Goal: Information Seeking & Learning: Check status

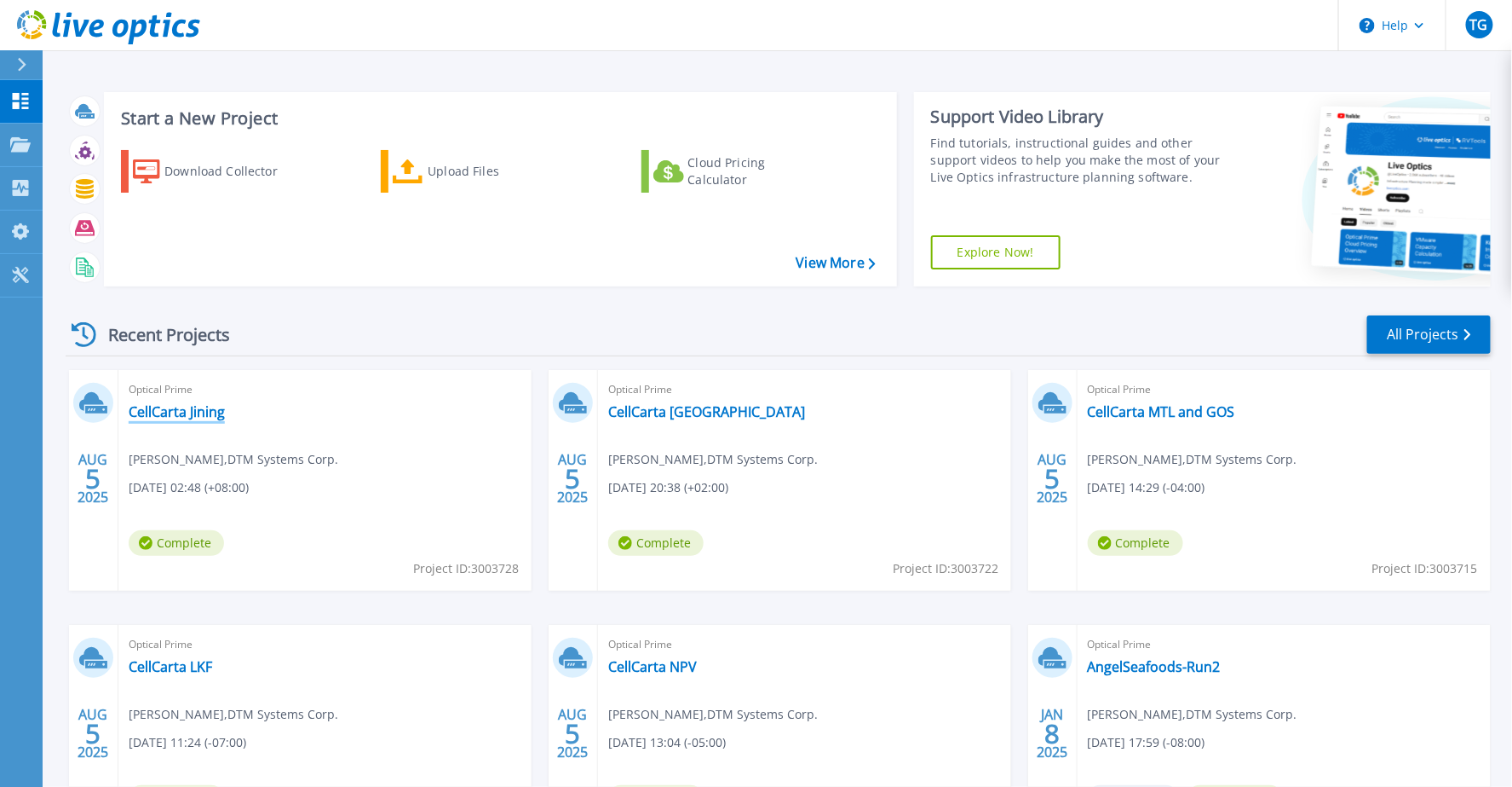
click at [184, 412] on link "CellCarta Jining" at bounding box center [176, 411] width 96 height 17
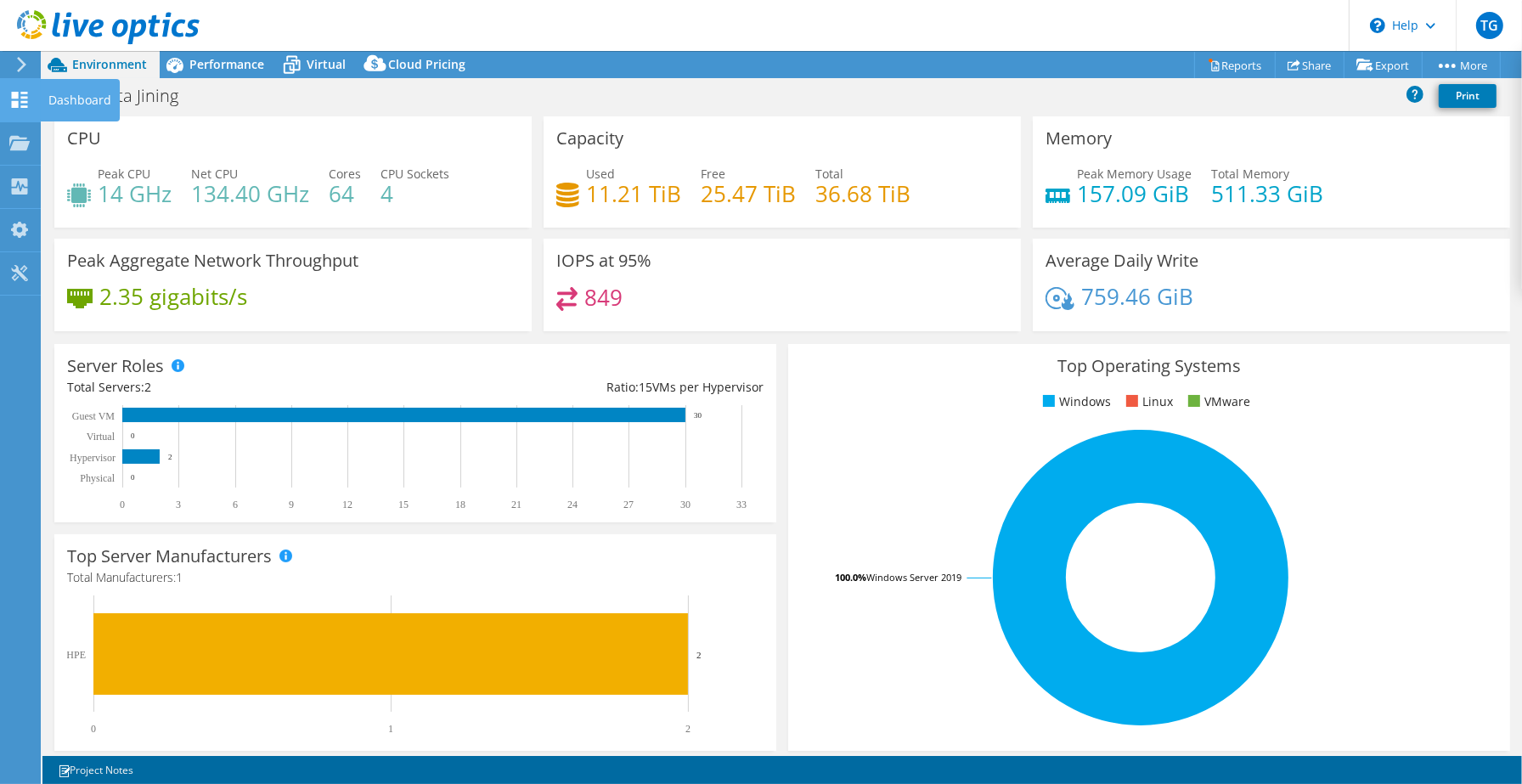
click at [96, 95] on div "Dashboard" at bounding box center [79, 100] width 80 height 42
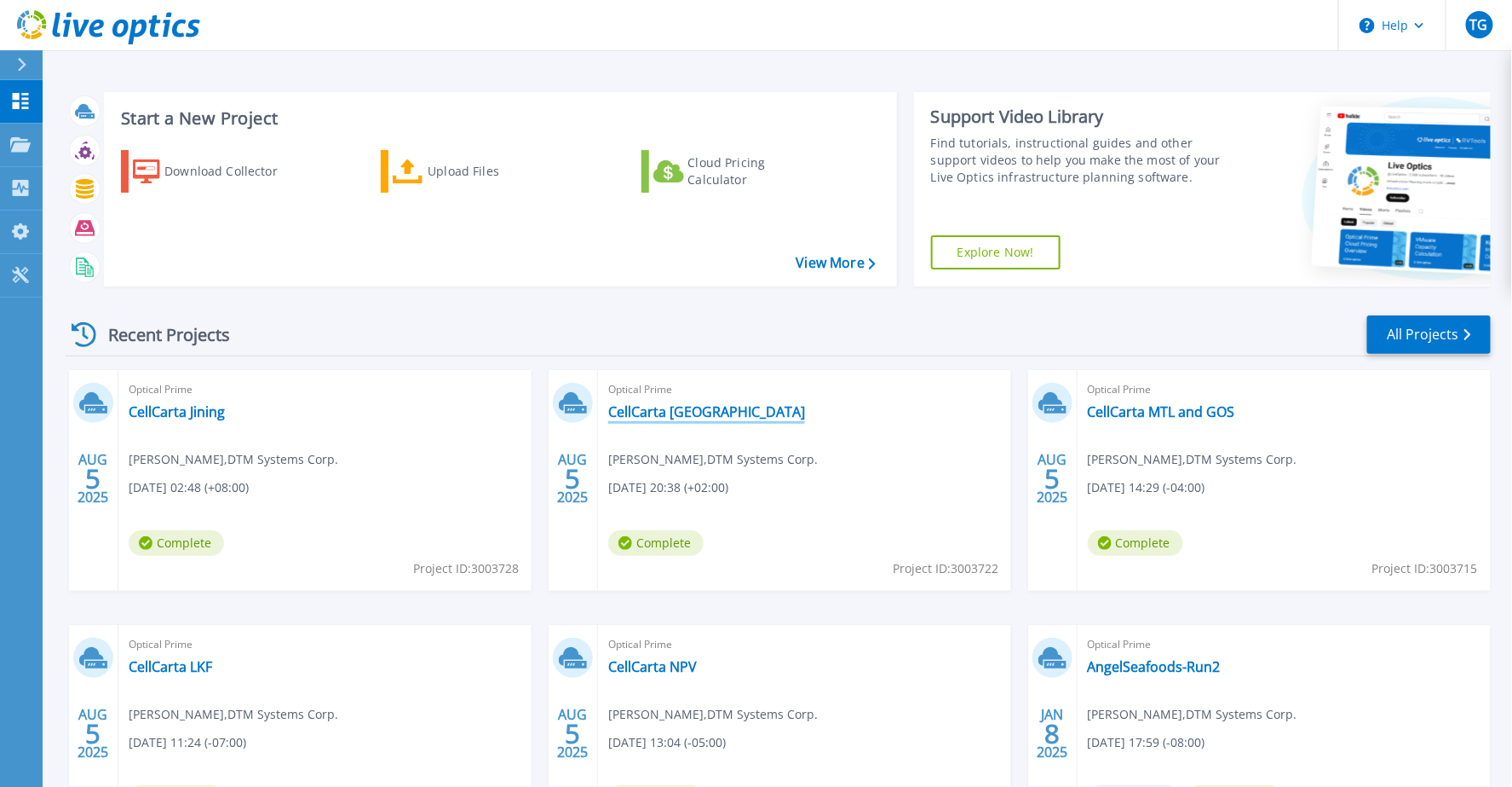
click at [708, 414] on link "CellCarta [GEOGRAPHIC_DATA]" at bounding box center [707, 411] width 197 height 17
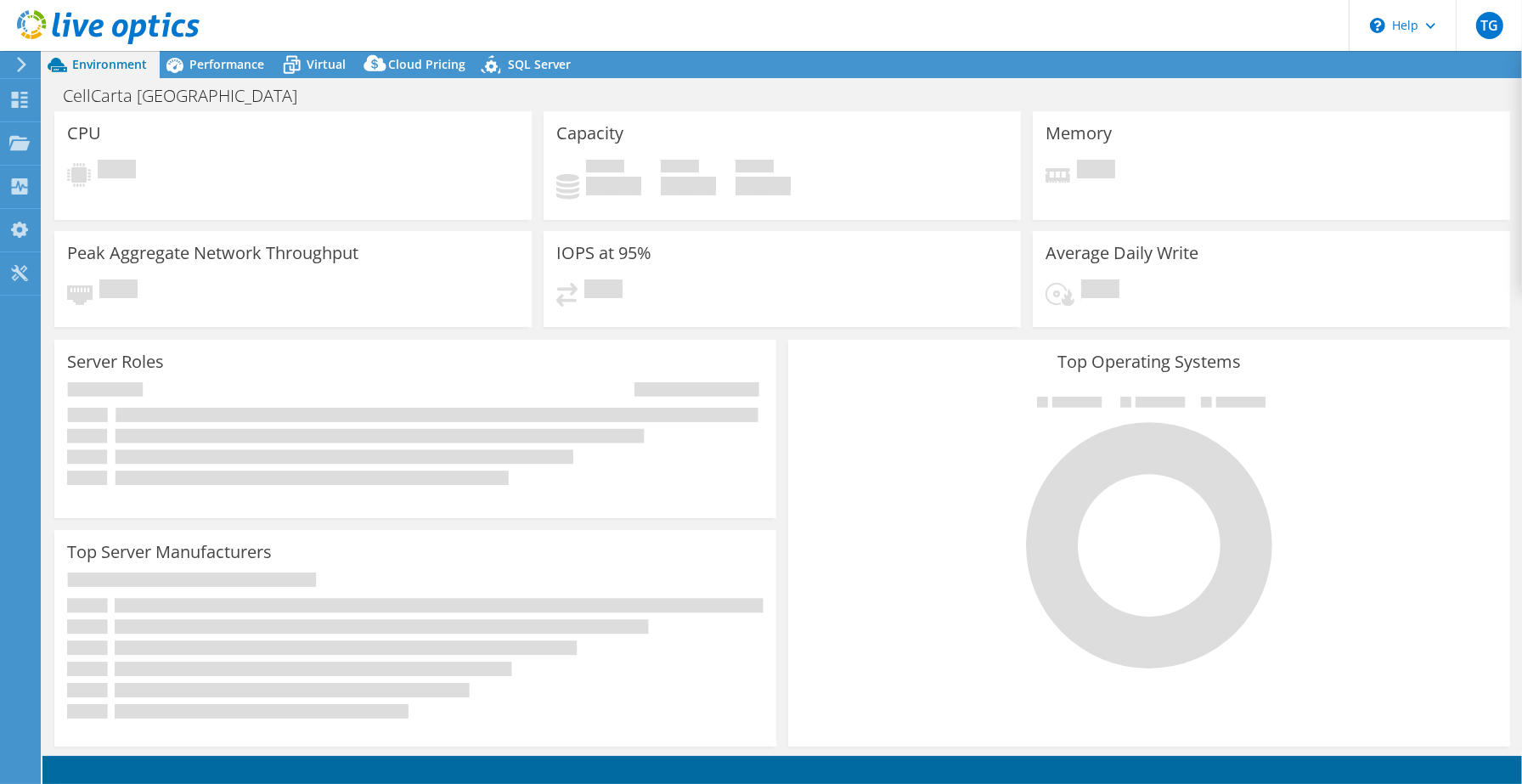
select select "USD"
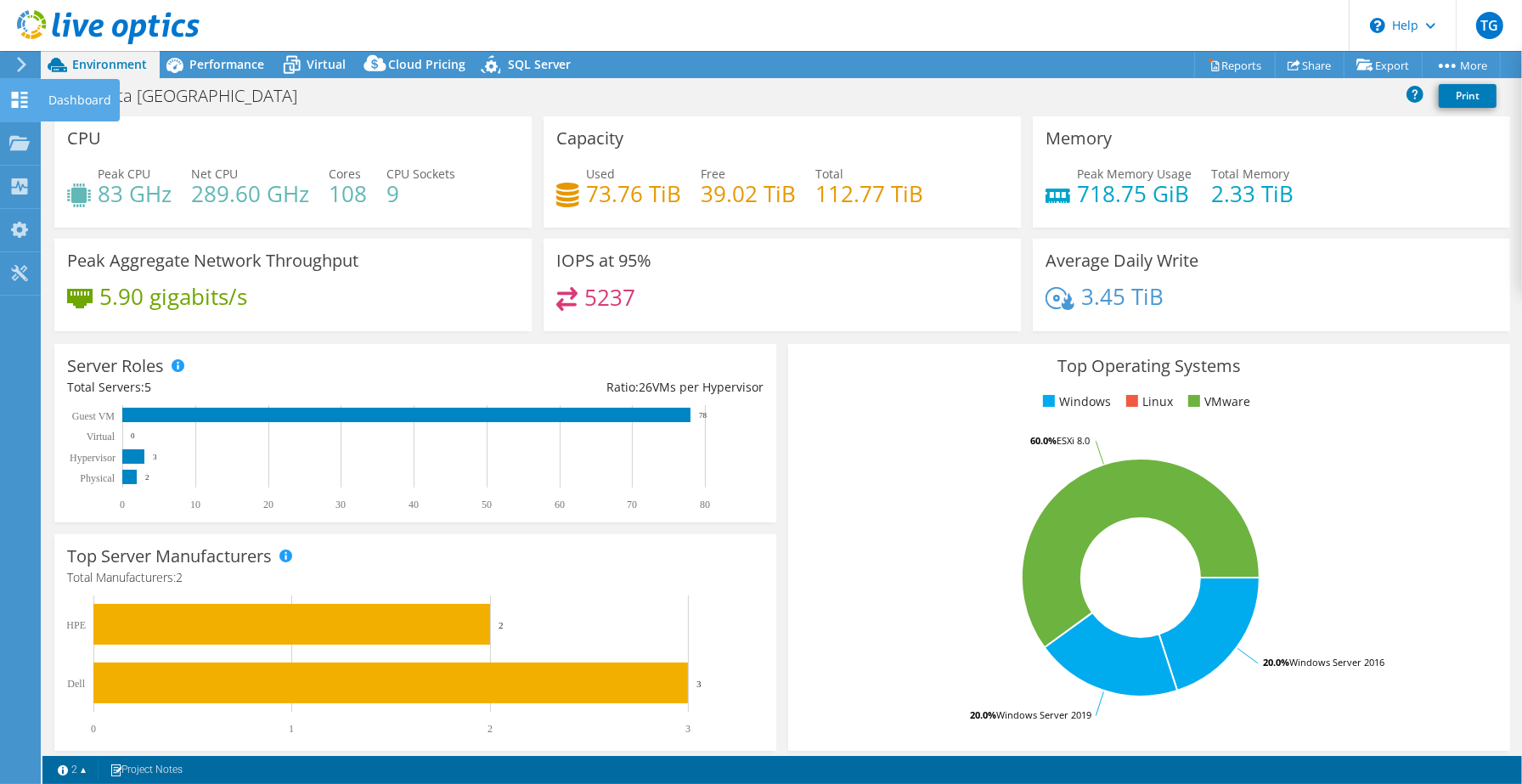
click at [74, 101] on div "Dashboard" at bounding box center [79, 100] width 80 height 42
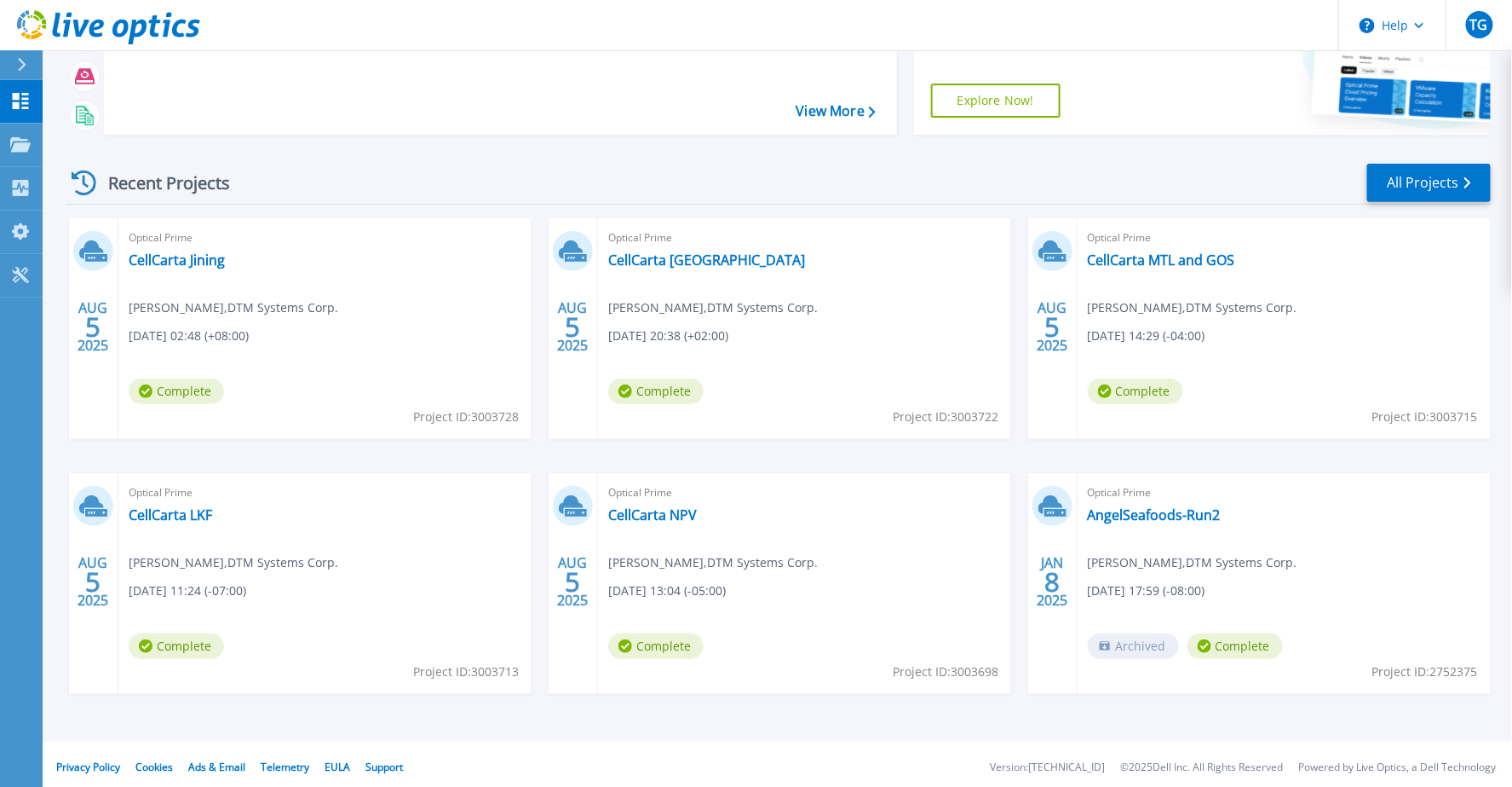
scroll to position [157, 0]
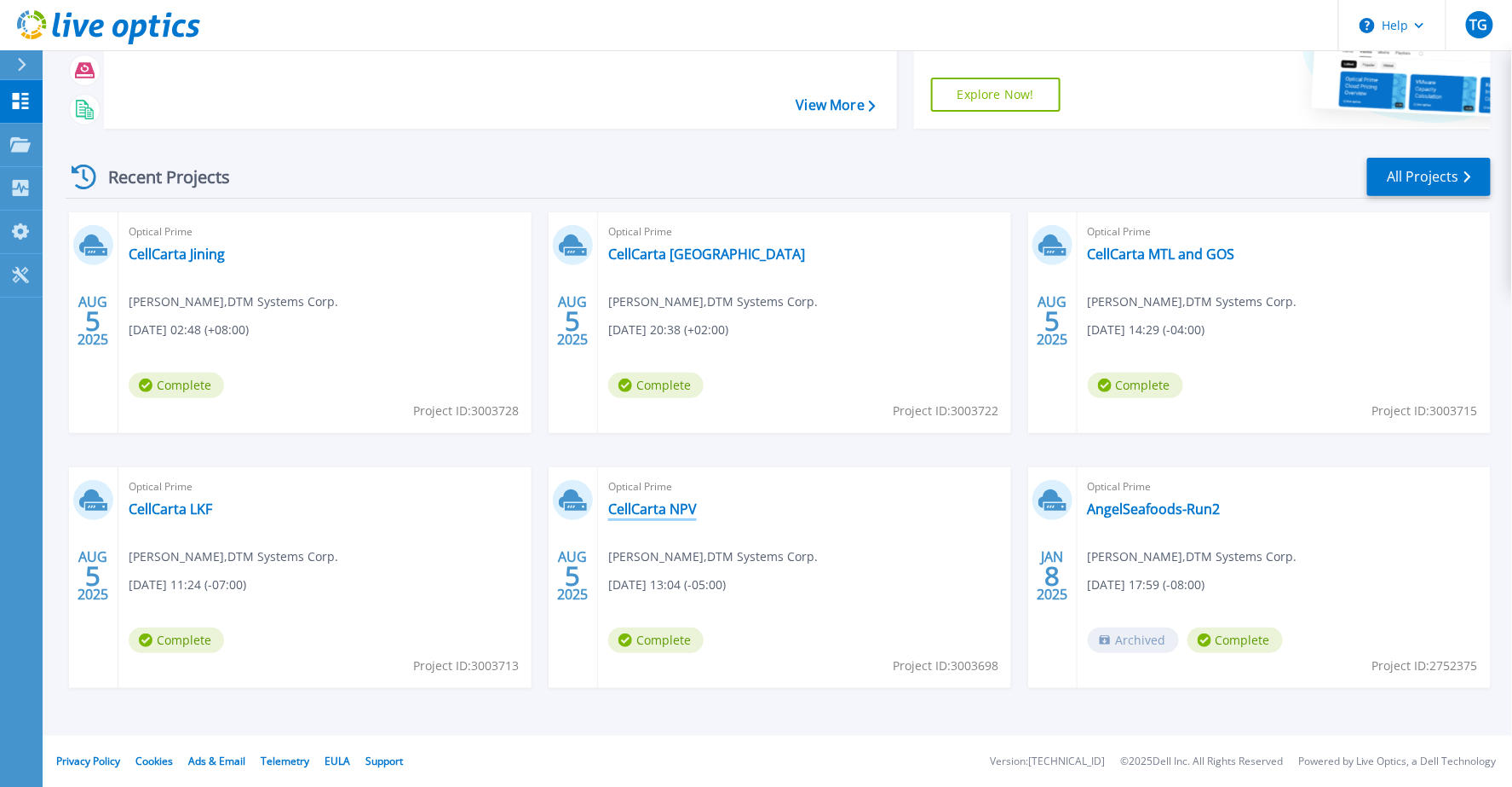
click at [662, 506] on link "CellCarta NPV" at bounding box center [653, 508] width 89 height 17
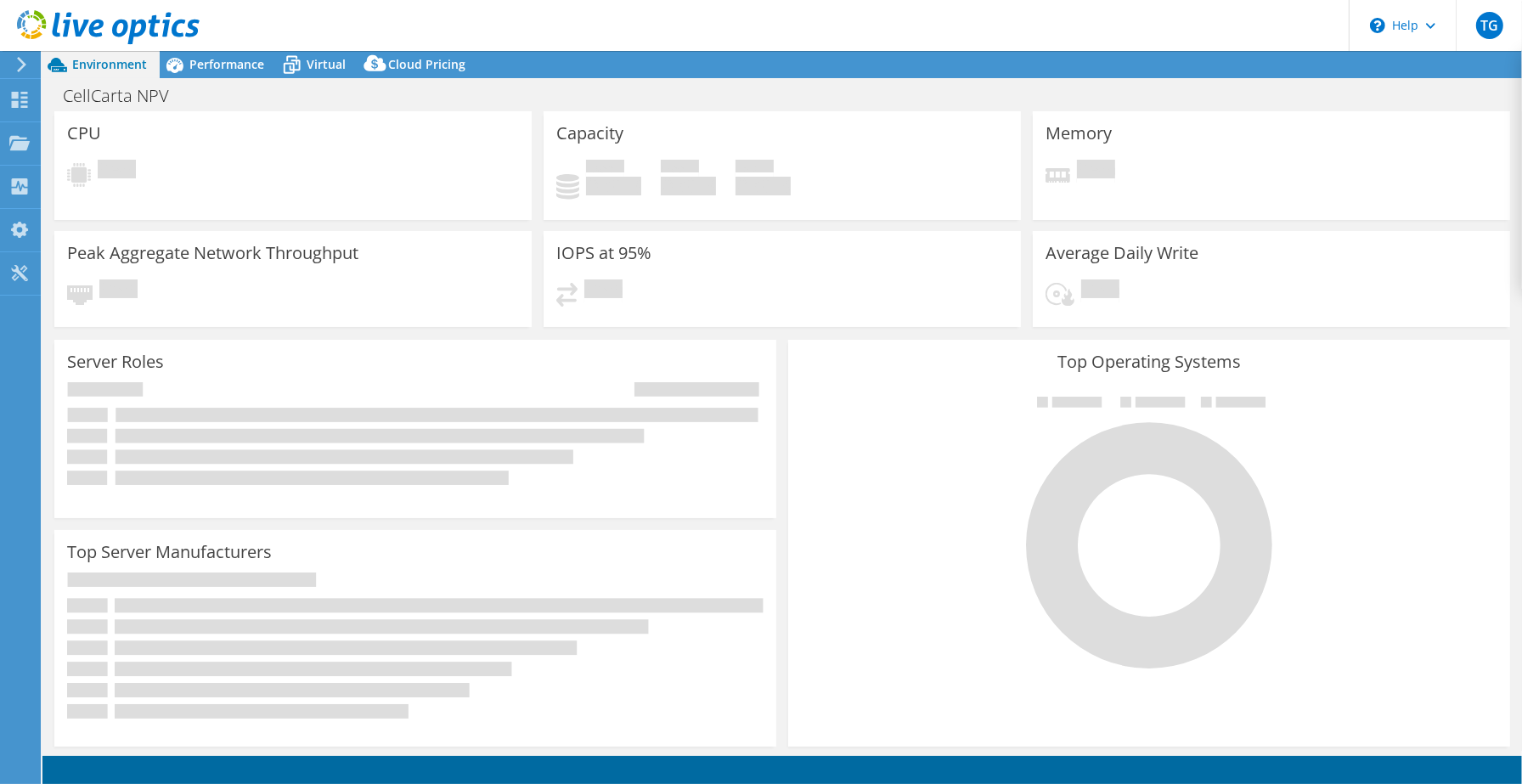
select select "USD"
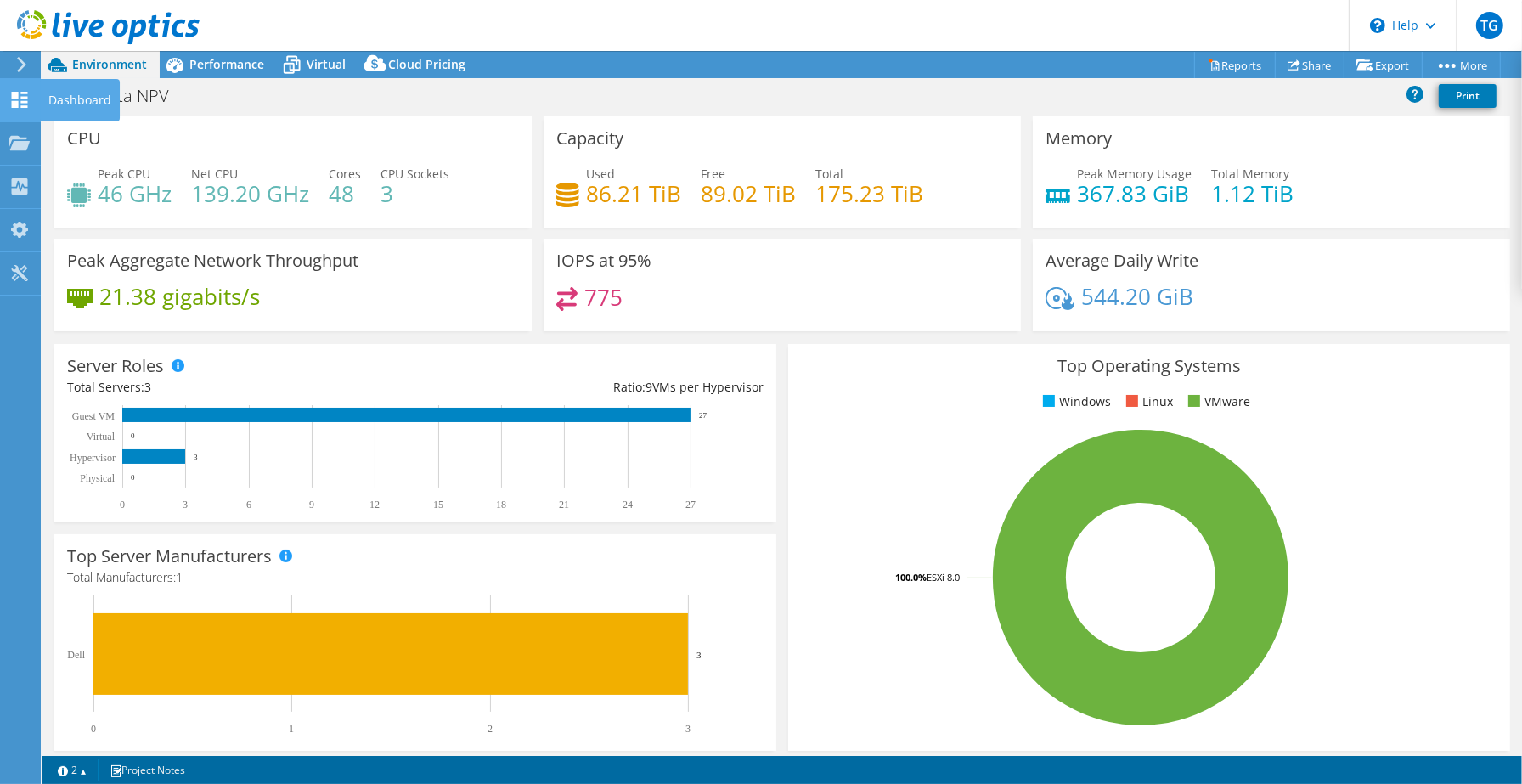
click at [60, 96] on div "Dashboard" at bounding box center [79, 100] width 80 height 42
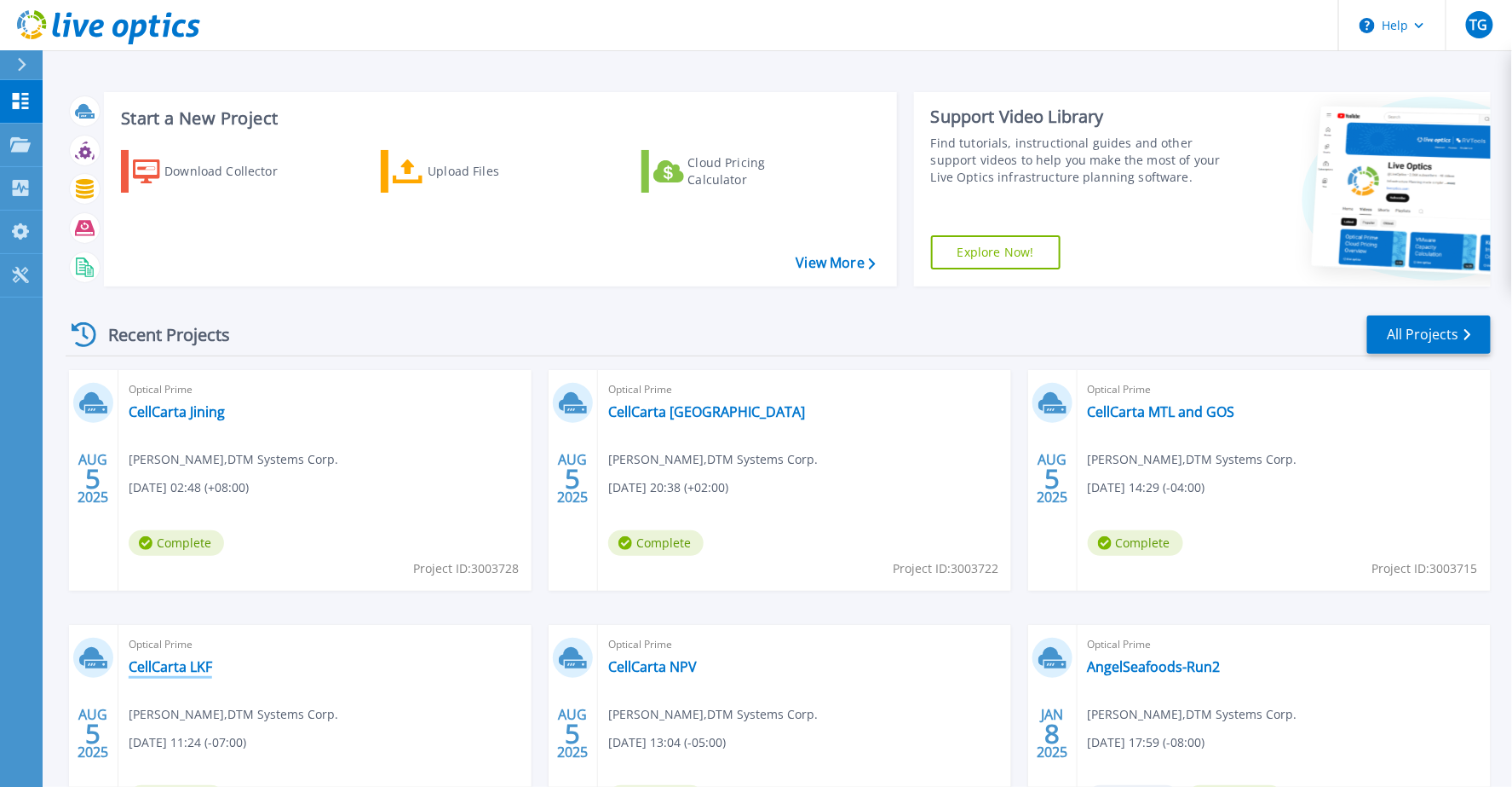
click at [181, 667] on link "CellCarta LKF" at bounding box center [170, 666] width 83 height 17
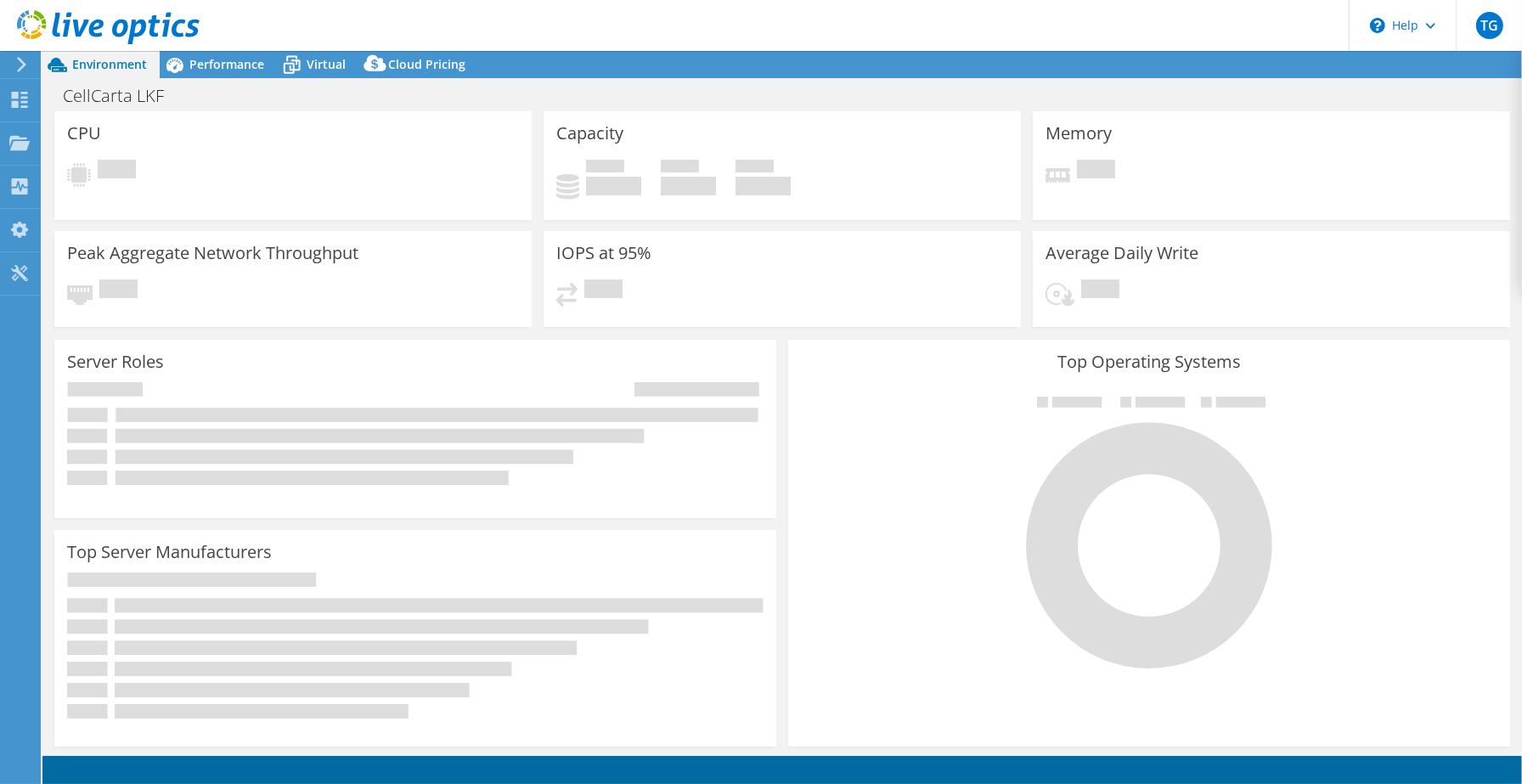
select select "USD"
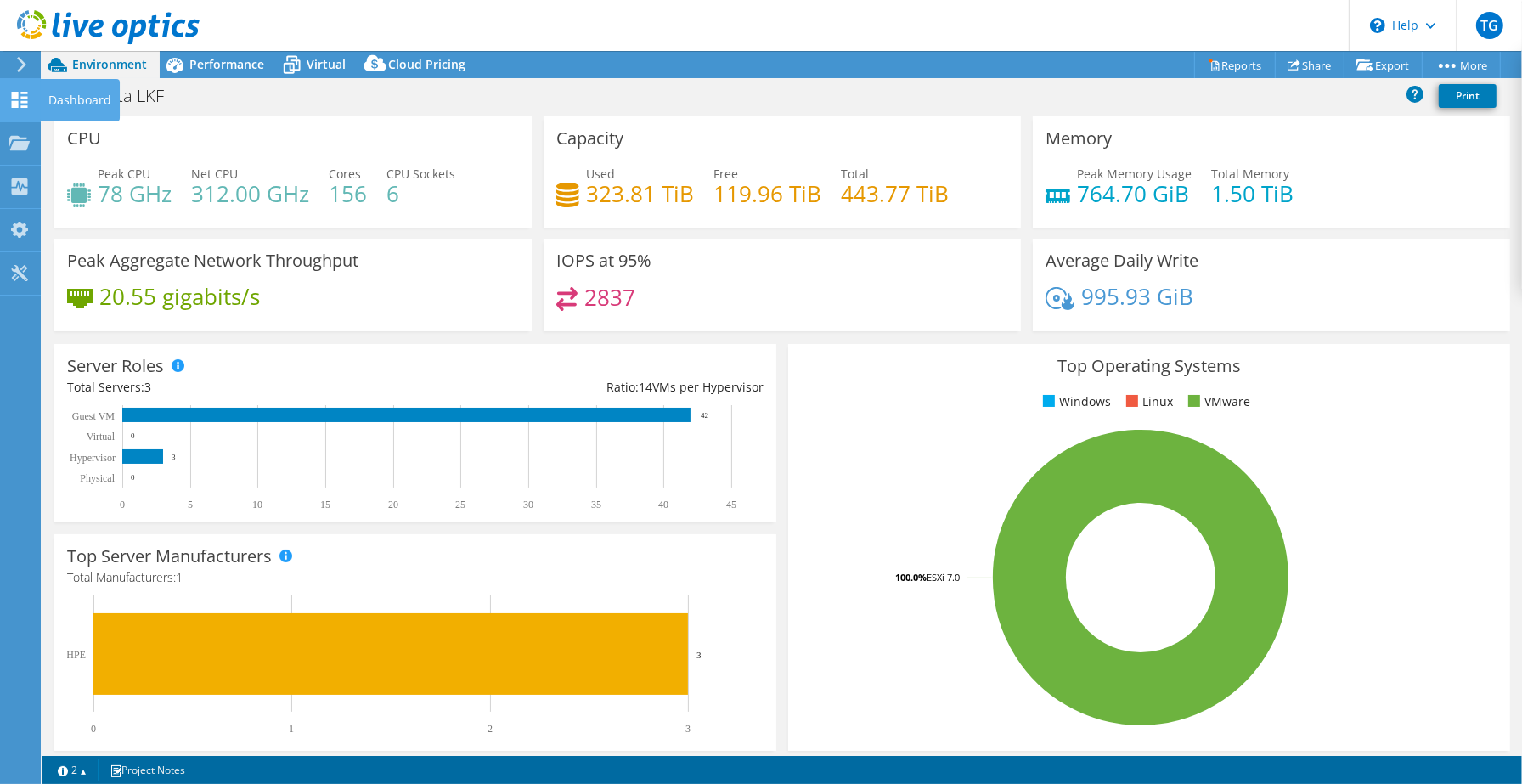
click at [66, 99] on div "Dashboard" at bounding box center [79, 100] width 80 height 42
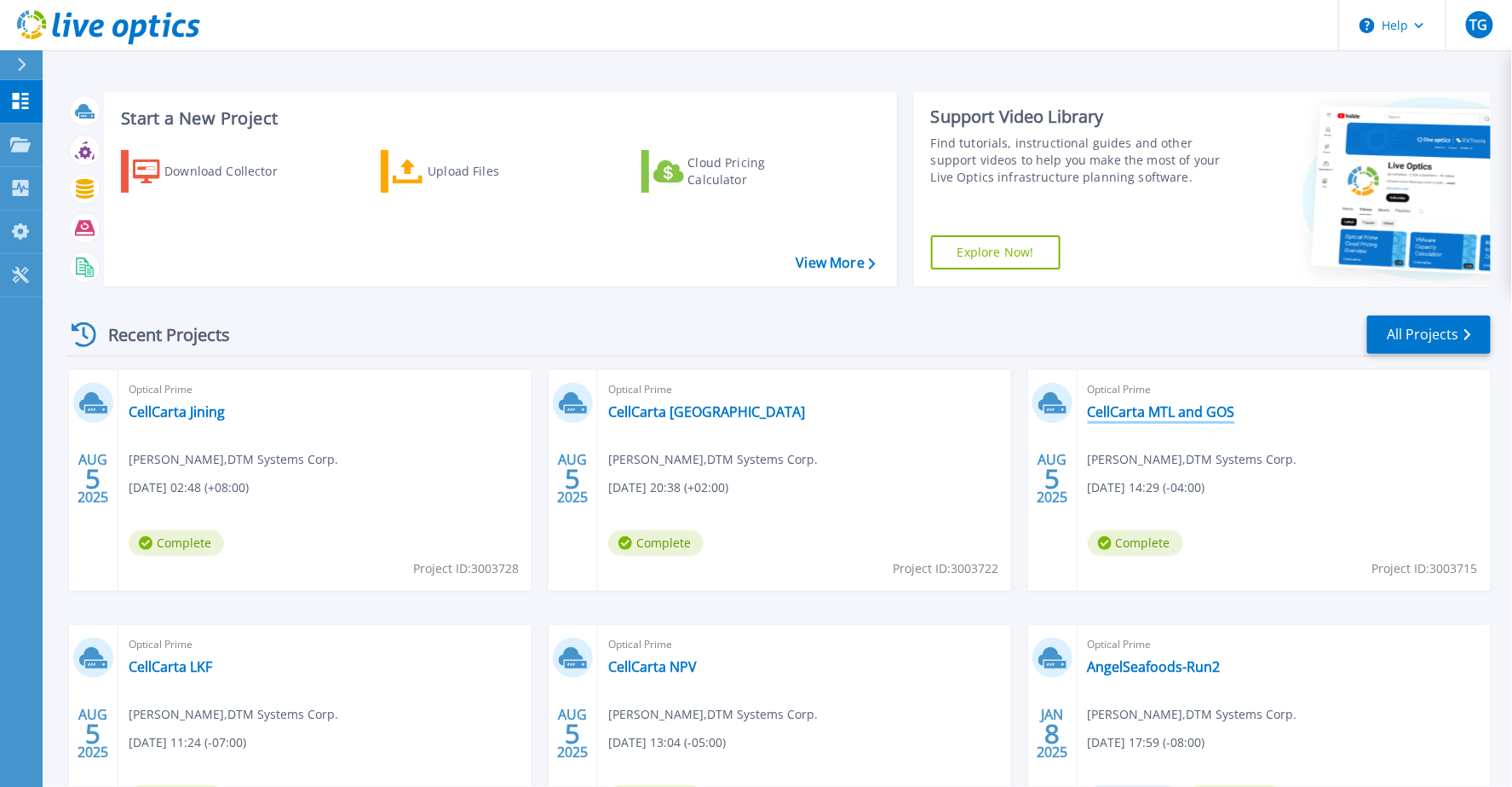
click at [1162, 407] on link "CellCarta MTL and GOS" at bounding box center [1162, 411] width 147 height 17
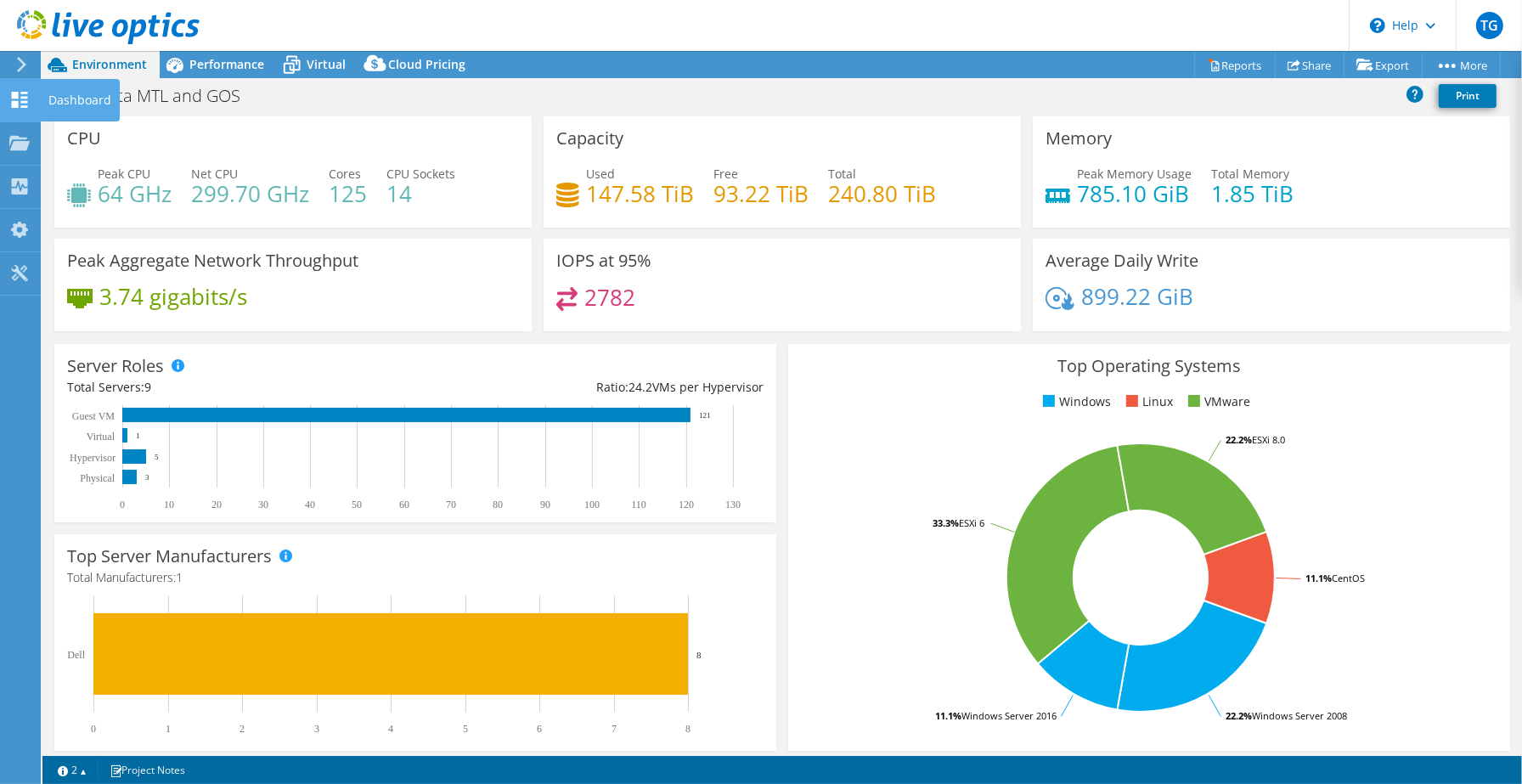
click at [85, 100] on div "Dashboard" at bounding box center [79, 100] width 80 height 42
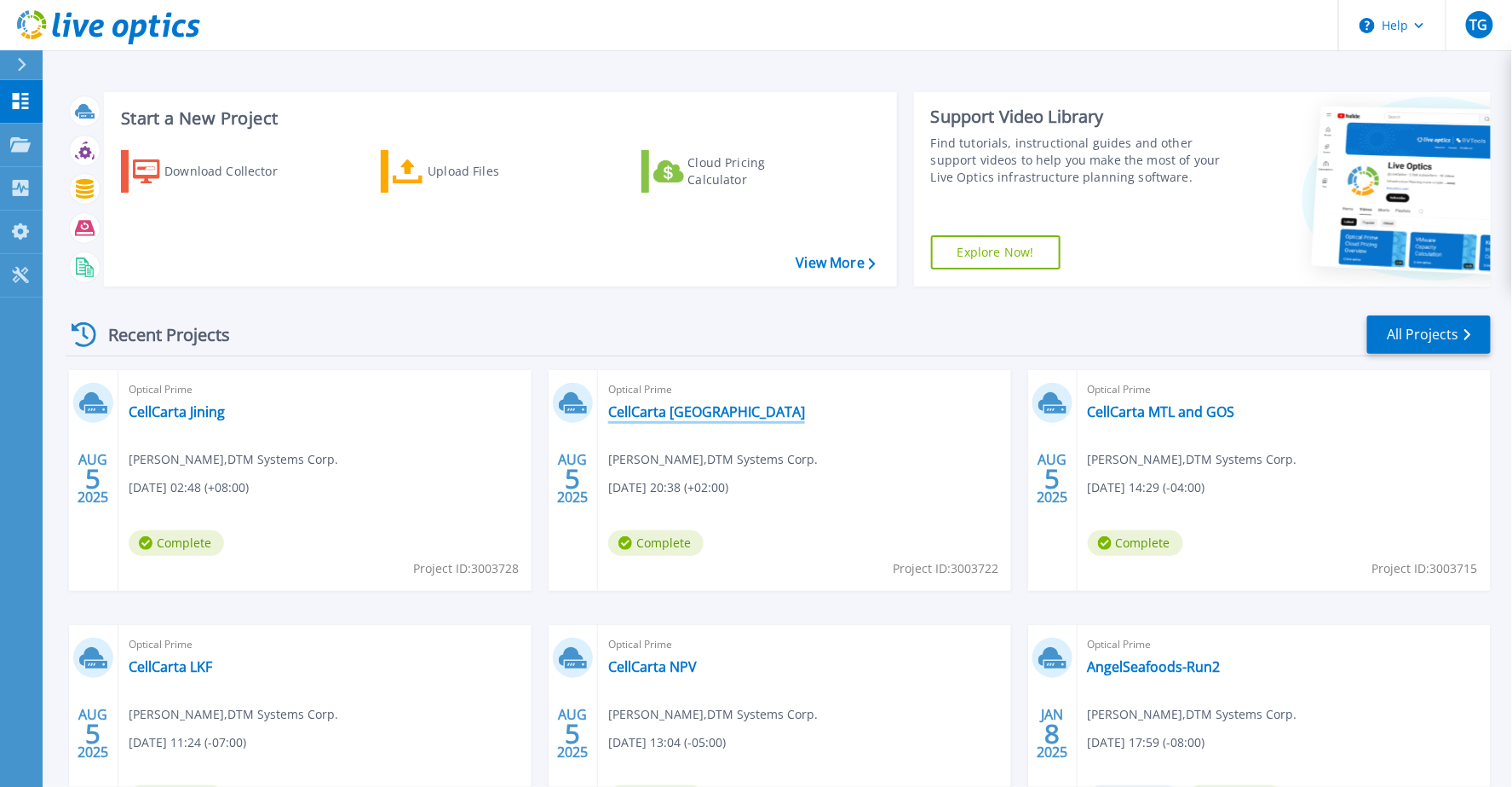
click at [711, 411] on link "CellCarta Antwerp" at bounding box center [707, 411] width 197 height 17
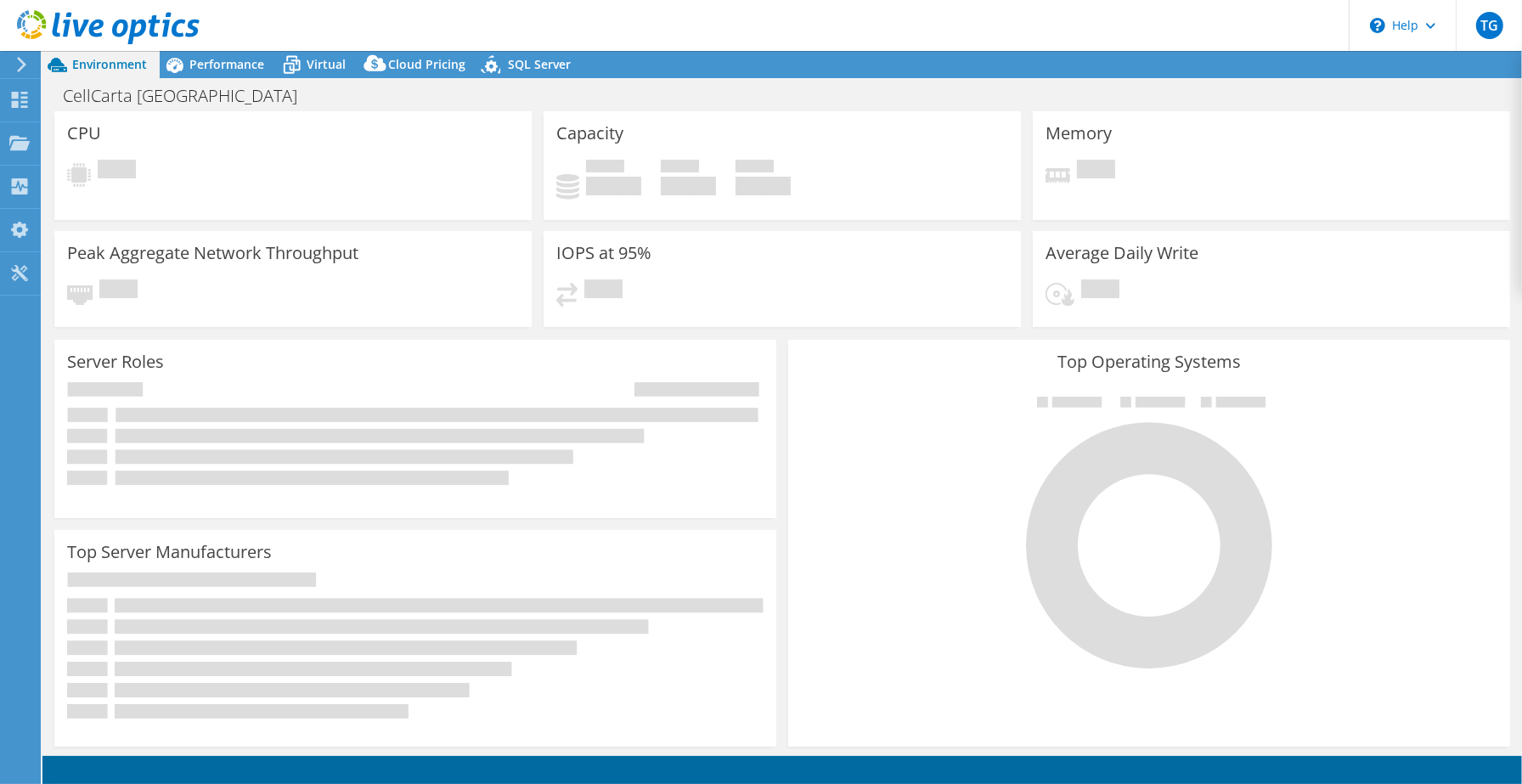
select select "USD"
